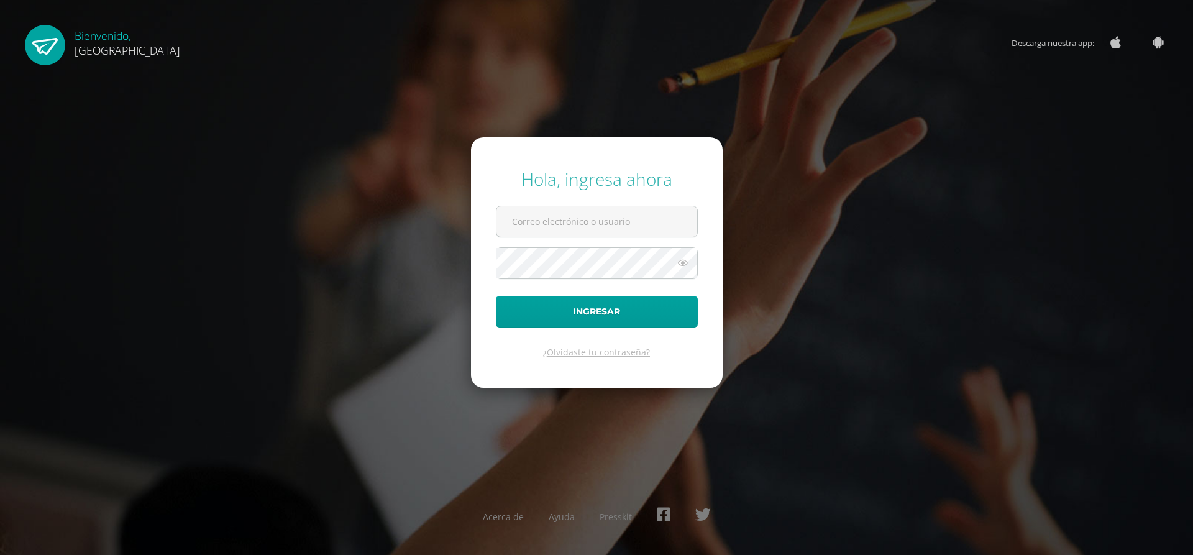
type input "[EMAIL_ADDRESS][DOMAIN_NAME]"
click at [687, 260] on icon at bounding box center [683, 262] width 16 height 15
click at [654, 313] on button "Ingresar" at bounding box center [597, 312] width 202 height 32
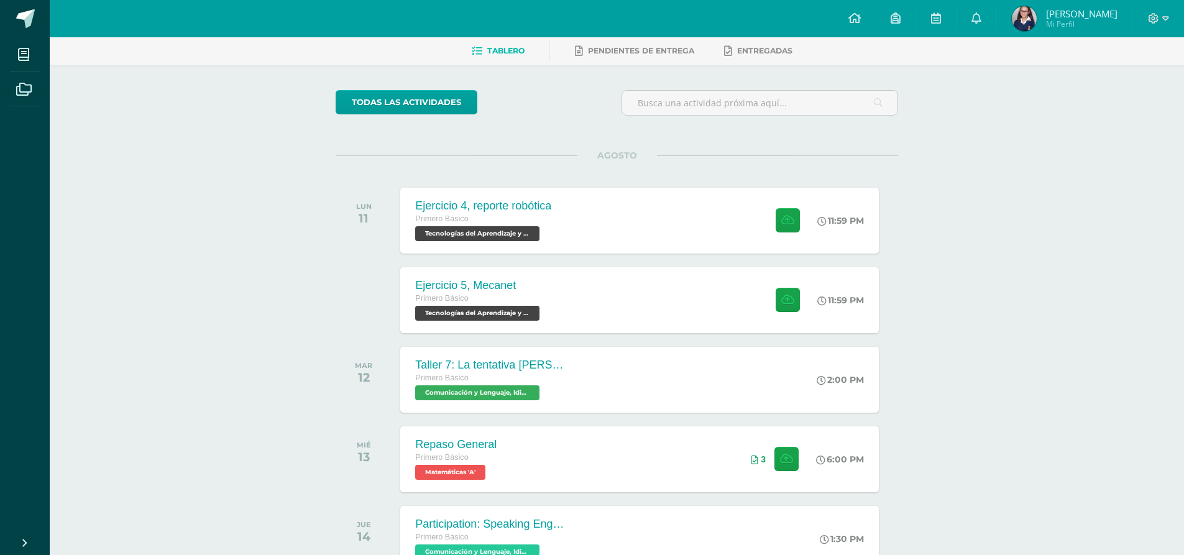
scroll to position [56, 0]
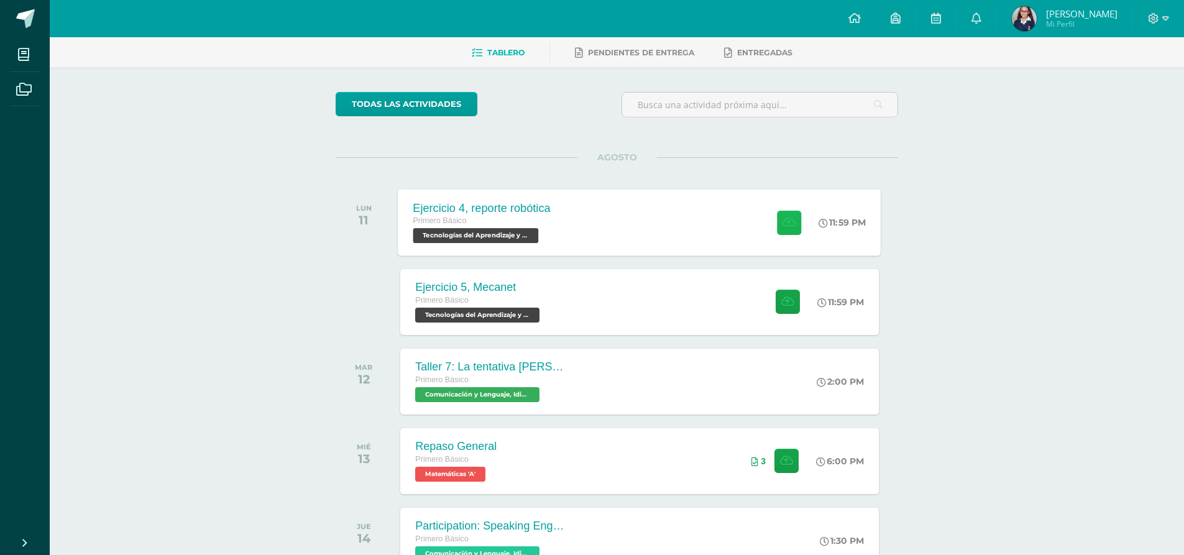
click at [793, 226] on button at bounding box center [789, 222] width 24 height 24
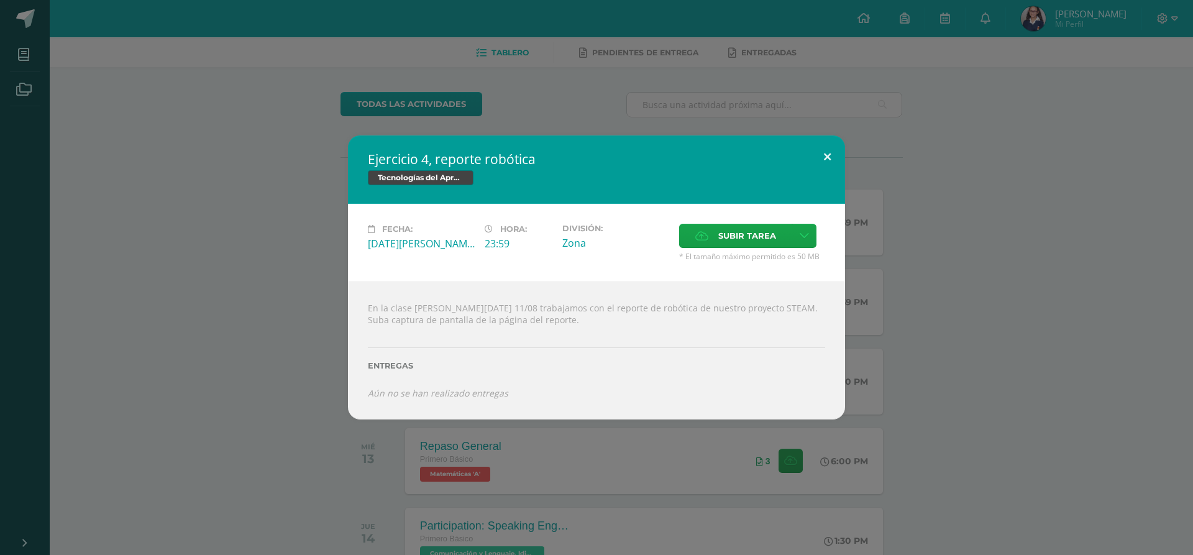
click at [826, 160] on button at bounding box center [827, 156] width 35 height 42
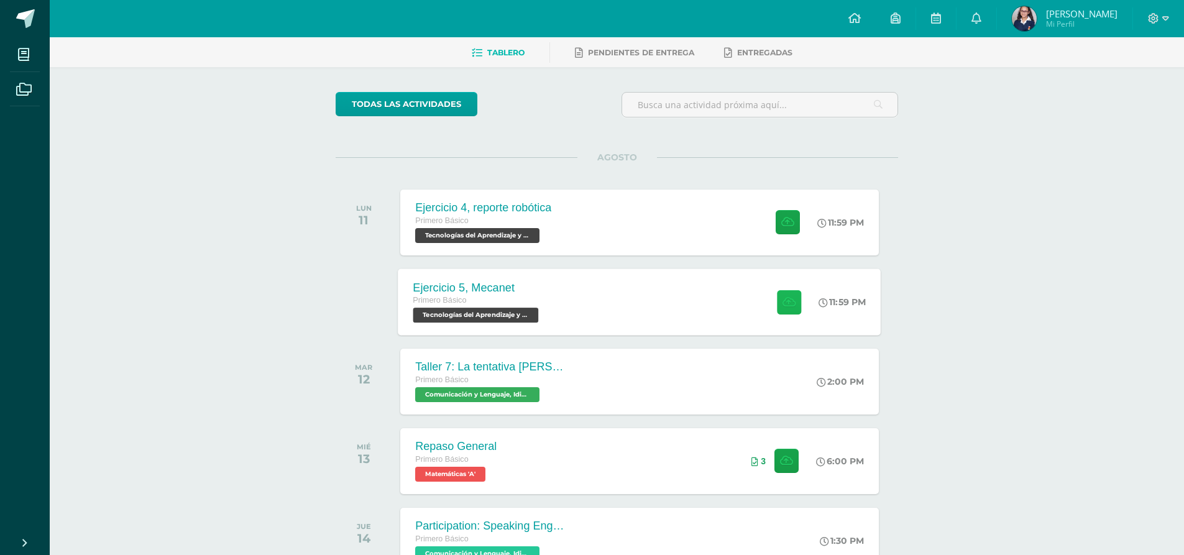
click at [777, 291] on button at bounding box center [789, 302] width 24 height 24
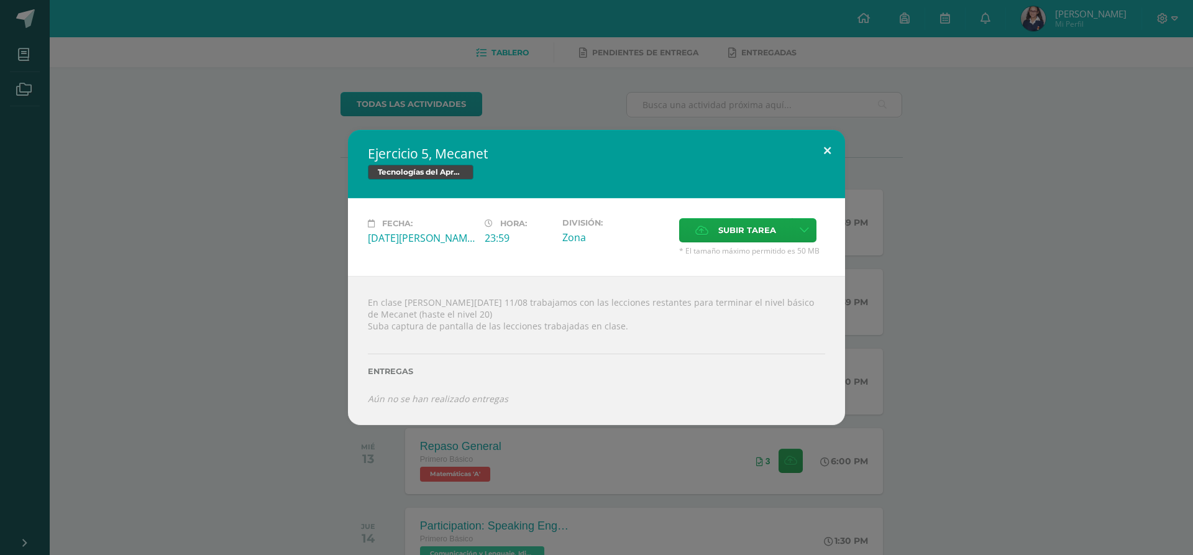
click at [838, 153] on button at bounding box center [827, 151] width 35 height 42
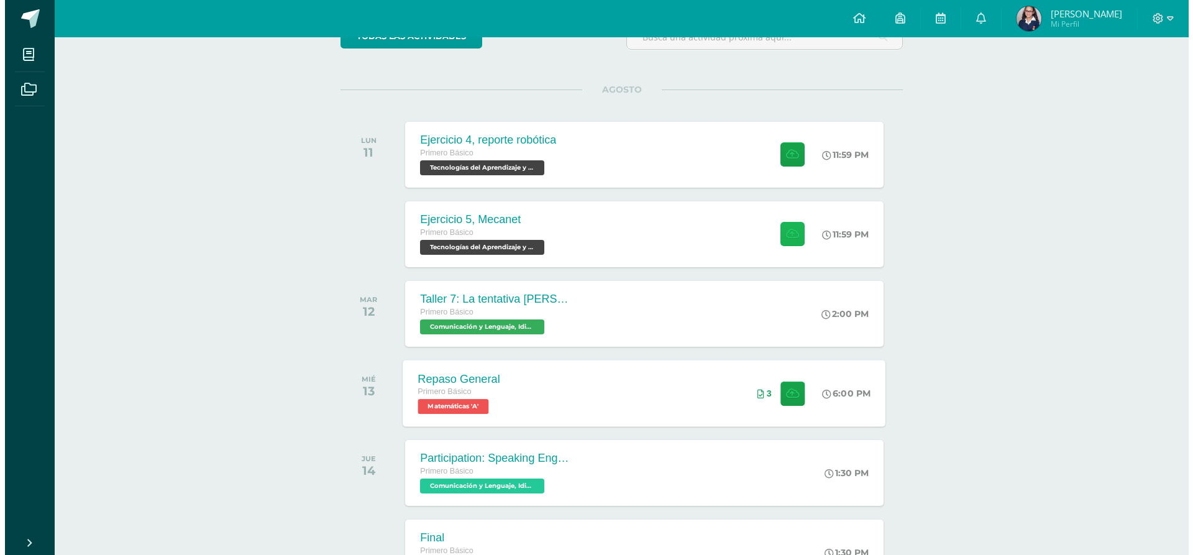
scroll to position [124, 0]
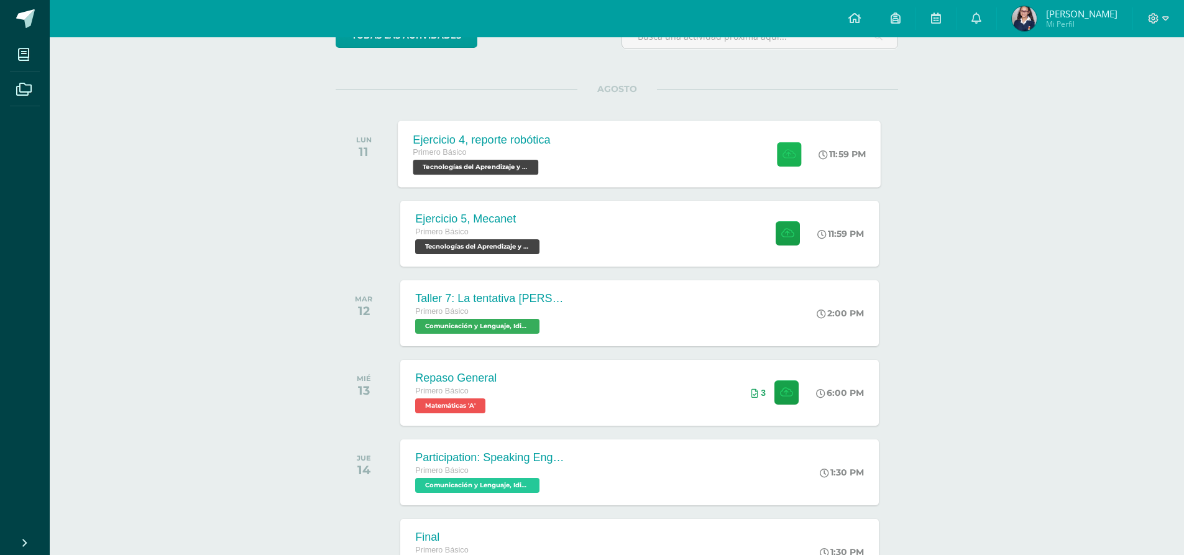
click at [794, 152] on button at bounding box center [789, 154] width 24 height 24
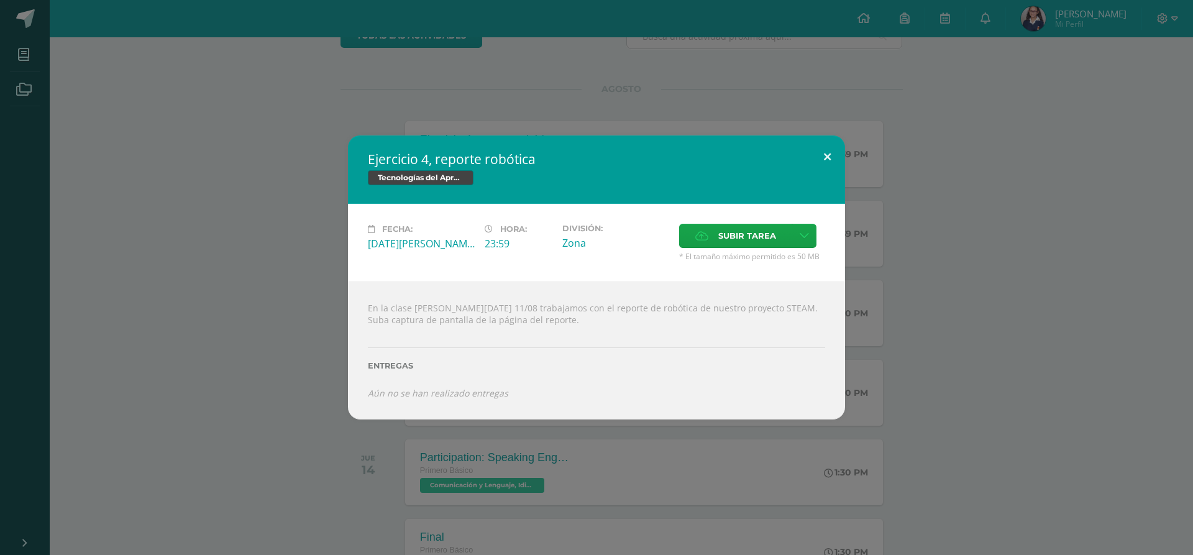
click at [825, 154] on button at bounding box center [827, 156] width 35 height 42
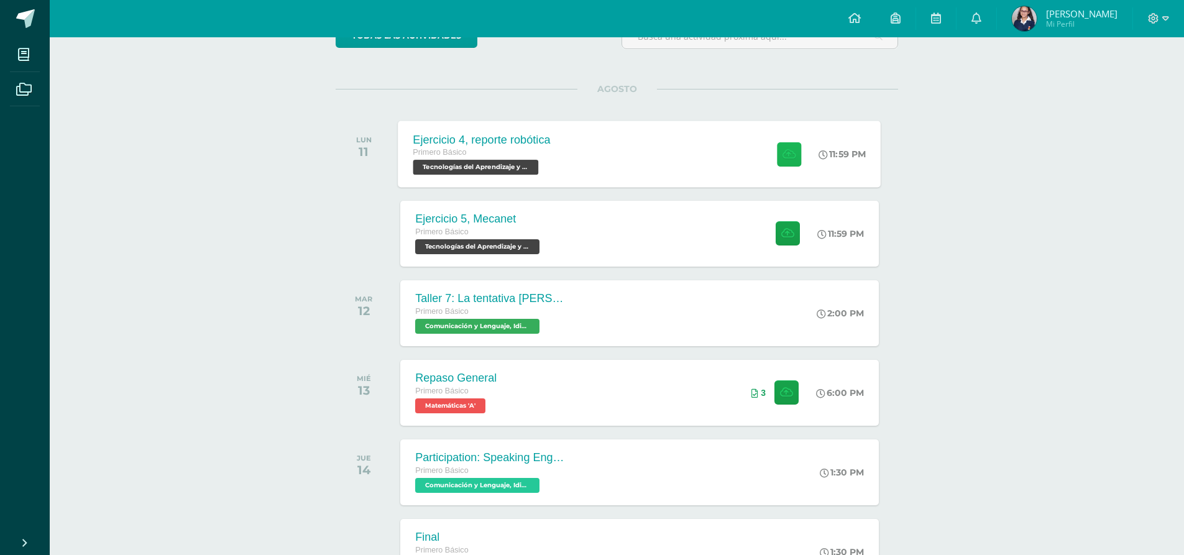
click at [777, 163] on button at bounding box center [789, 154] width 24 height 24
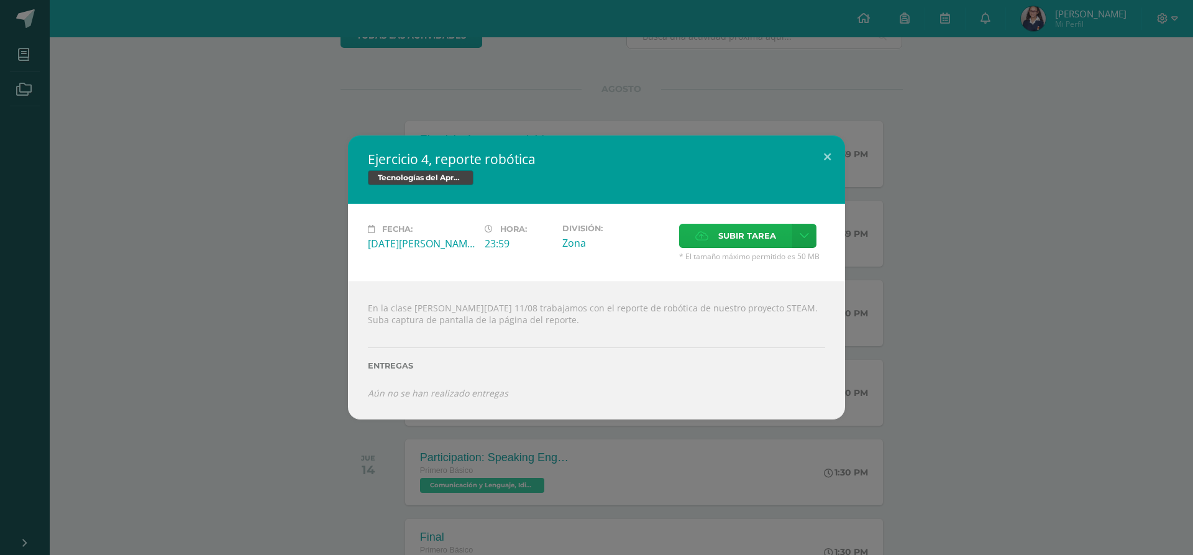
click at [738, 232] on span "Subir tarea" at bounding box center [747, 235] width 58 height 23
click at [0, 0] on input "Subir tarea" at bounding box center [0, 0] width 0 height 0
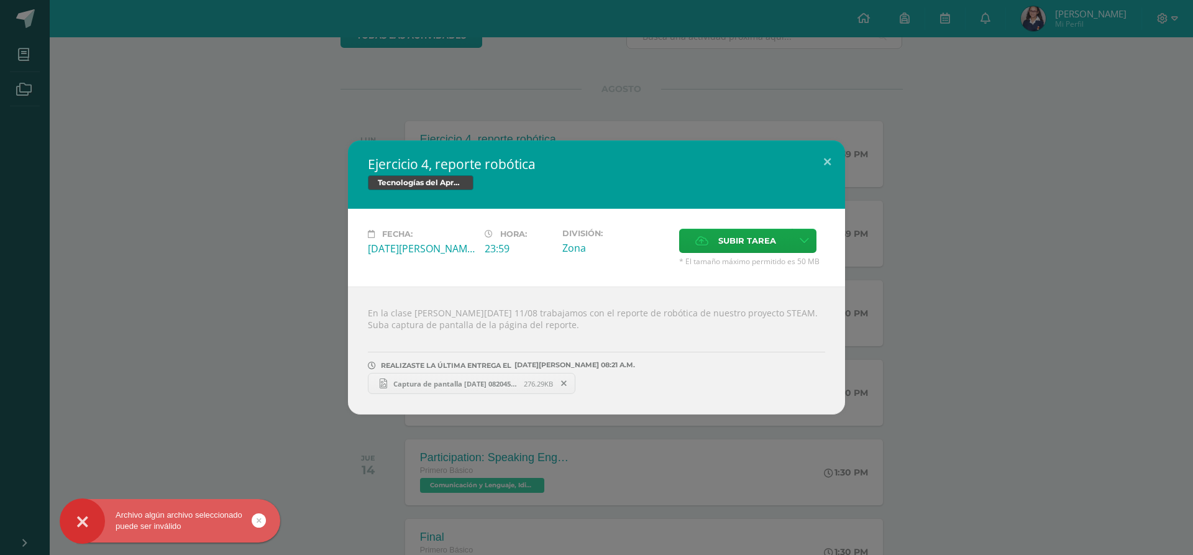
click at [475, 380] on span "Captura de pantalla [DATE] 082045.png" at bounding box center [455, 383] width 137 height 9
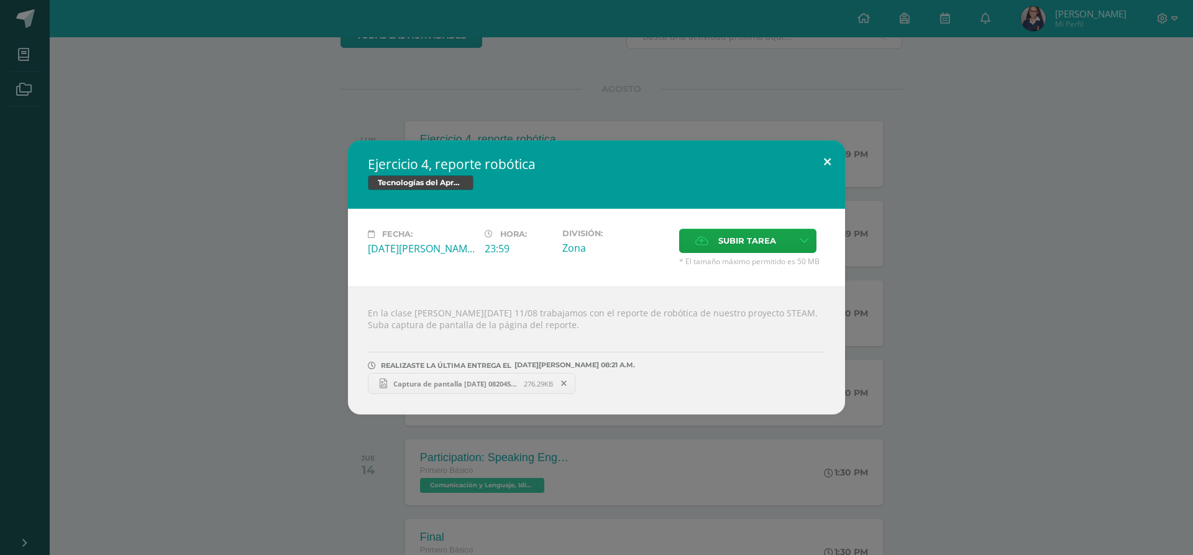
click at [831, 163] on button at bounding box center [827, 161] width 35 height 42
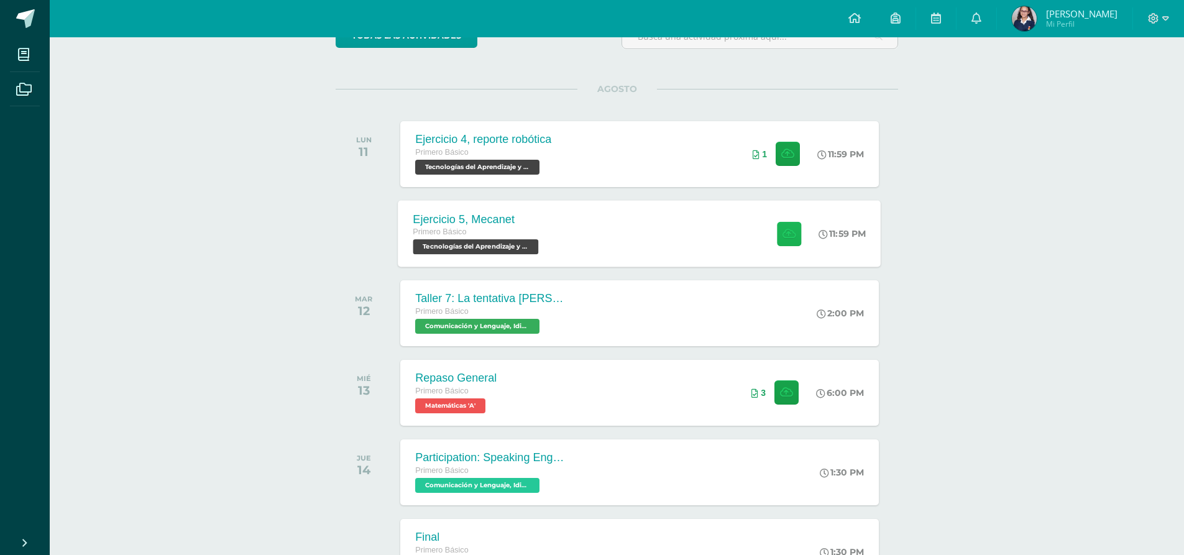
click at [783, 232] on icon at bounding box center [788, 233] width 13 height 11
